Goal: Find specific page/section: Find specific page/section

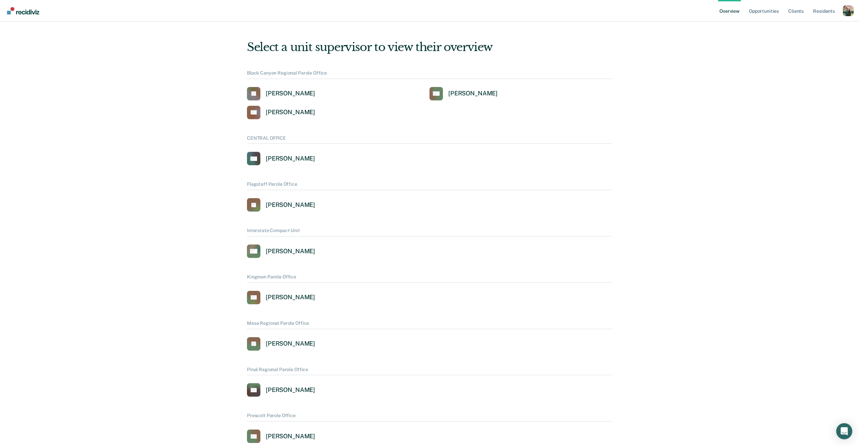
click at [848, 7] on div "Profile dropdown button" at bounding box center [848, 10] width 11 height 11
click at [847, 12] on div "Profile dropdown button" at bounding box center [848, 10] width 11 height 11
click at [849, 14] on div "Profile dropdown button" at bounding box center [848, 10] width 11 height 11
click at [807, 30] on link "Profile" at bounding box center [821, 31] width 43 height 6
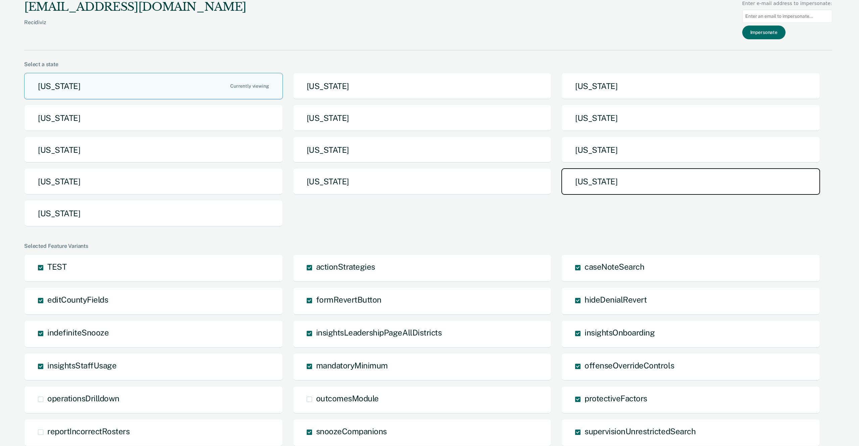
click at [594, 184] on button "[US_STATE]" at bounding box center [690, 181] width 259 height 27
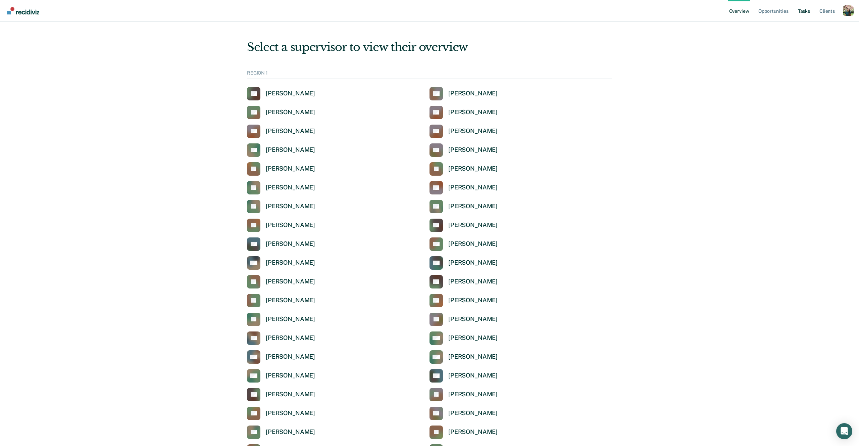
click at [805, 11] on link "Tasks" at bounding box center [804, 10] width 15 height 21
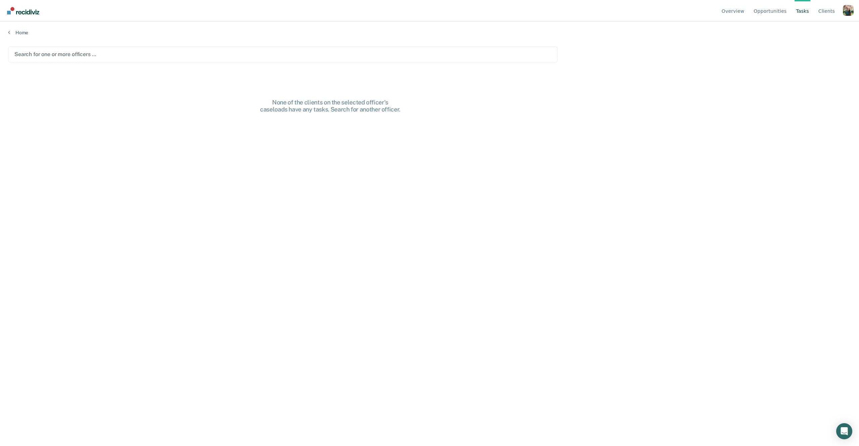
click at [98, 50] on div at bounding box center [282, 54] width 537 height 8
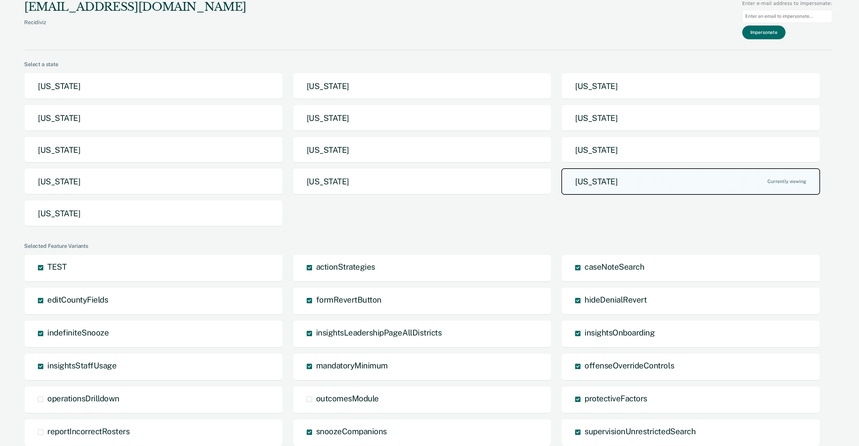
click at [633, 181] on button "[US_STATE]" at bounding box center [690, 181] width 259 height 27
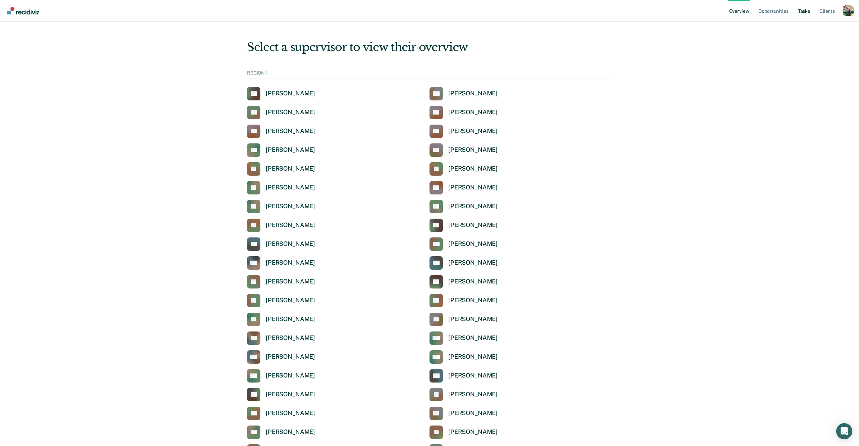
click at [803, 13] on link "Tasks" at bounding box center [804, 10] width 15 height 21
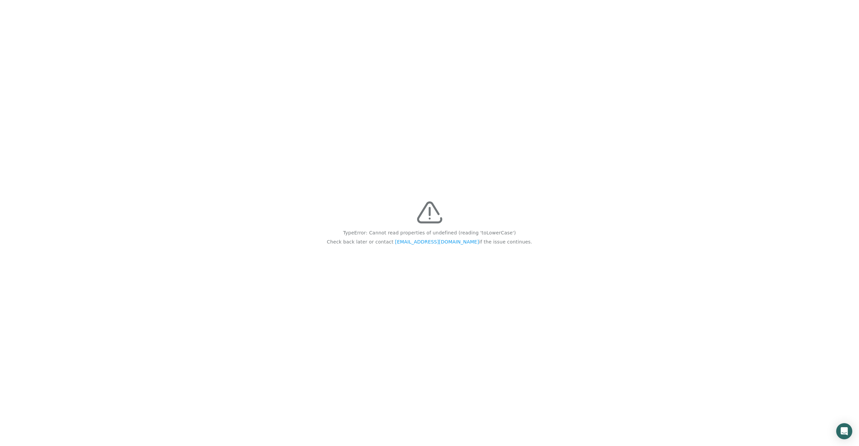
click at [499, 132] on div "TypeError: Cannot read properties of undefined (reading 'toLowerCase') Check ba…" at bounding box center [429, 223] width 859 height 446
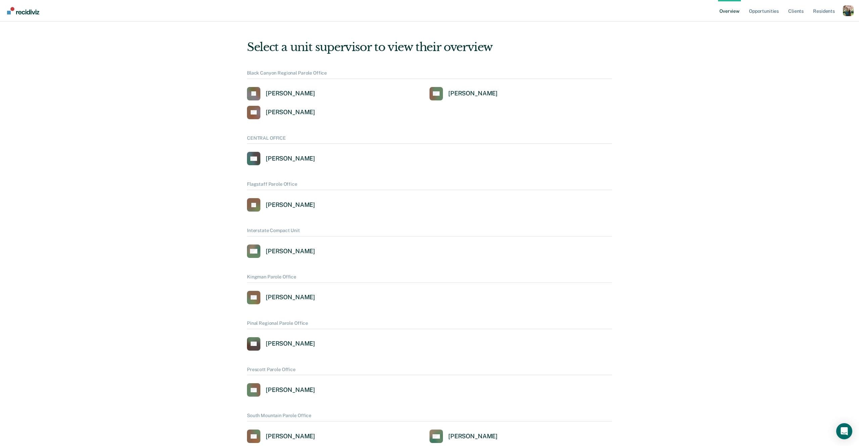
click at [848, 11] on div "Profile dropdown button" at bounding box center [848, 10] width 11 height 11
click at [809, 30] on link "Profile" at bounding box center [821, 31] width 43 height 6
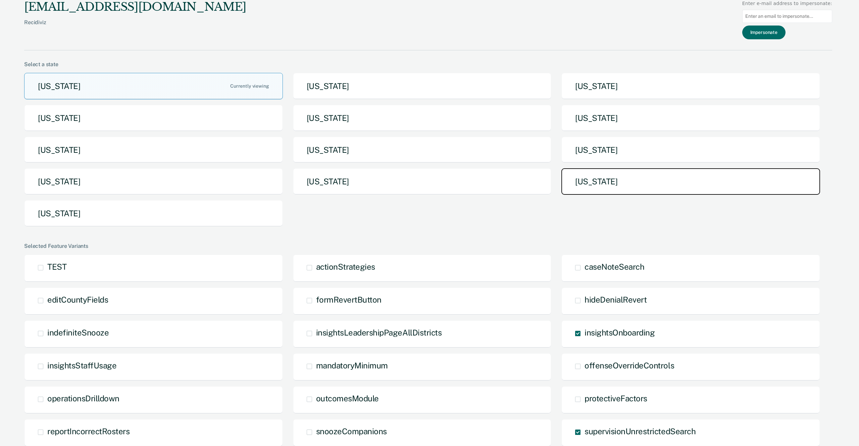
click at [583, 178] on button "[US_STATE]" at bounding box center [690, 181] width 259 height 27
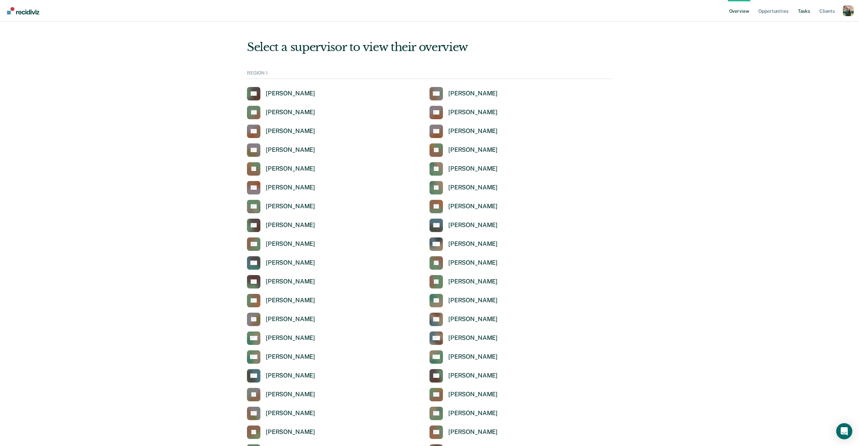
click at [801, 11] on link "Tasks" at bounding box center [804, 10] width 15 height 21
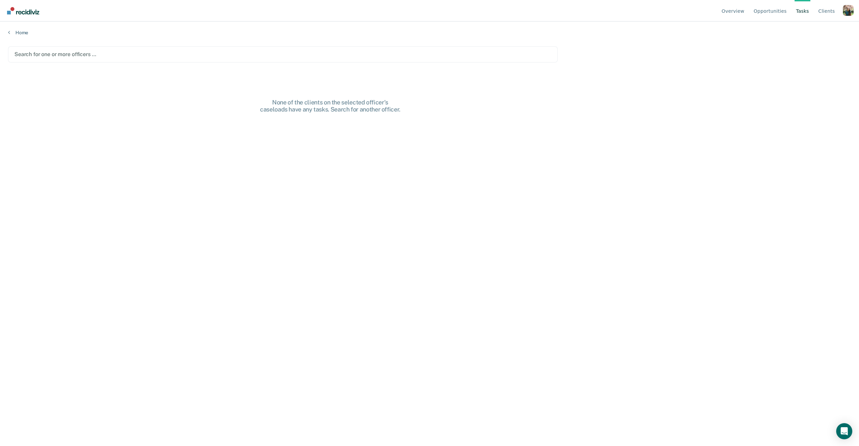
click at [266, 49] on div "Search for one or more officers …" at bounding box center [283, 54] width 550 height 16
